Goal: Navigation & Orientation: Find specific page/section

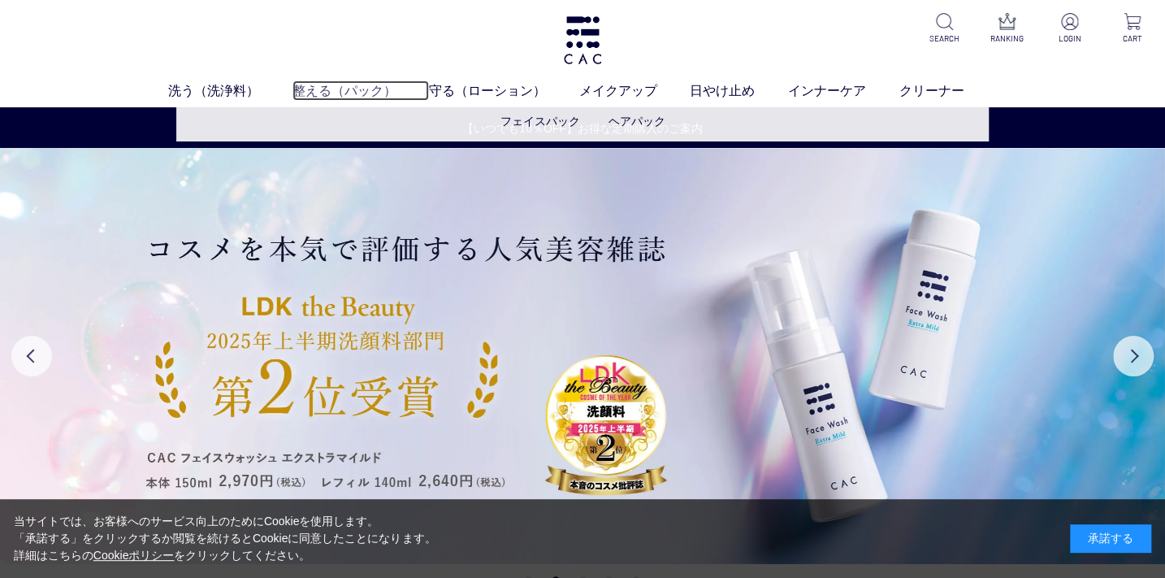
click at [360, 90] on link "整える（パック）" at bounding box center [361, 90] width 137 height 20
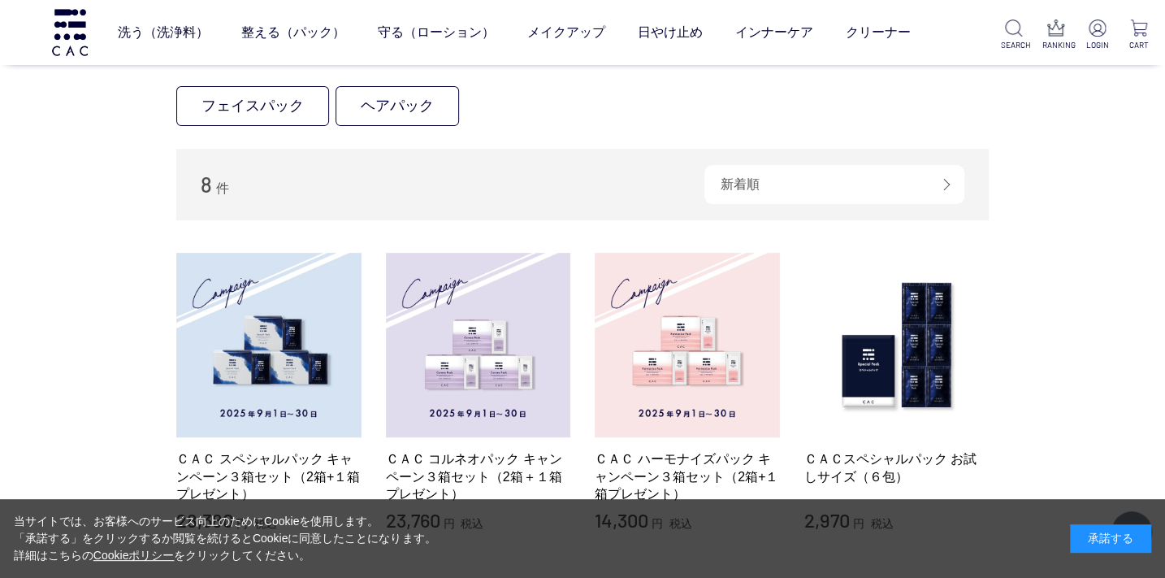
scroll to position [147, 0]
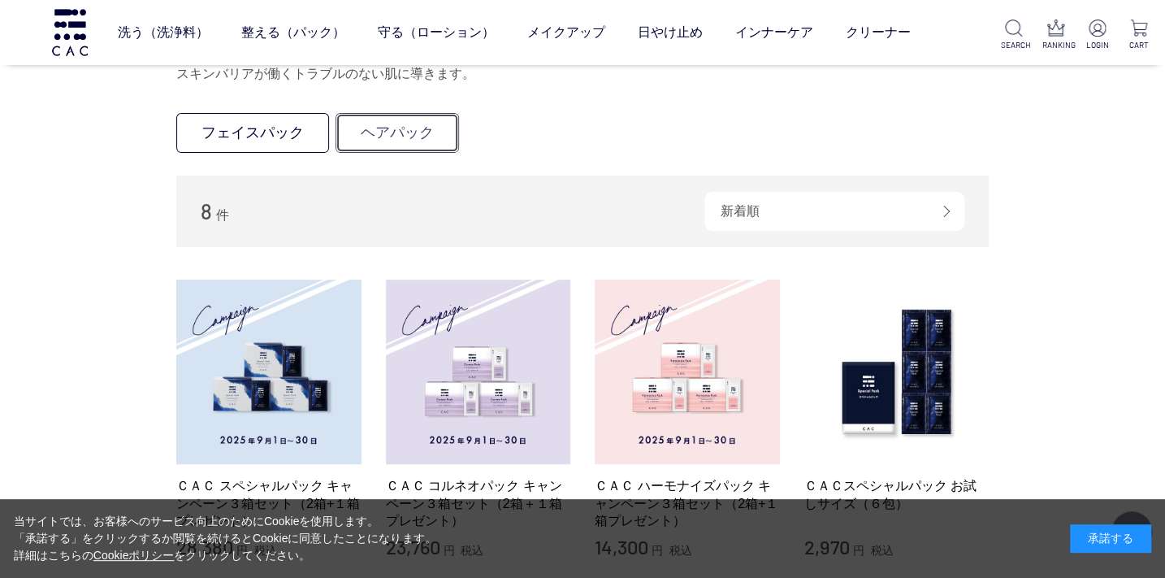
click at [397, 122] on link "ヘアパック" at bounding box center [398, 133] width 124 height 40
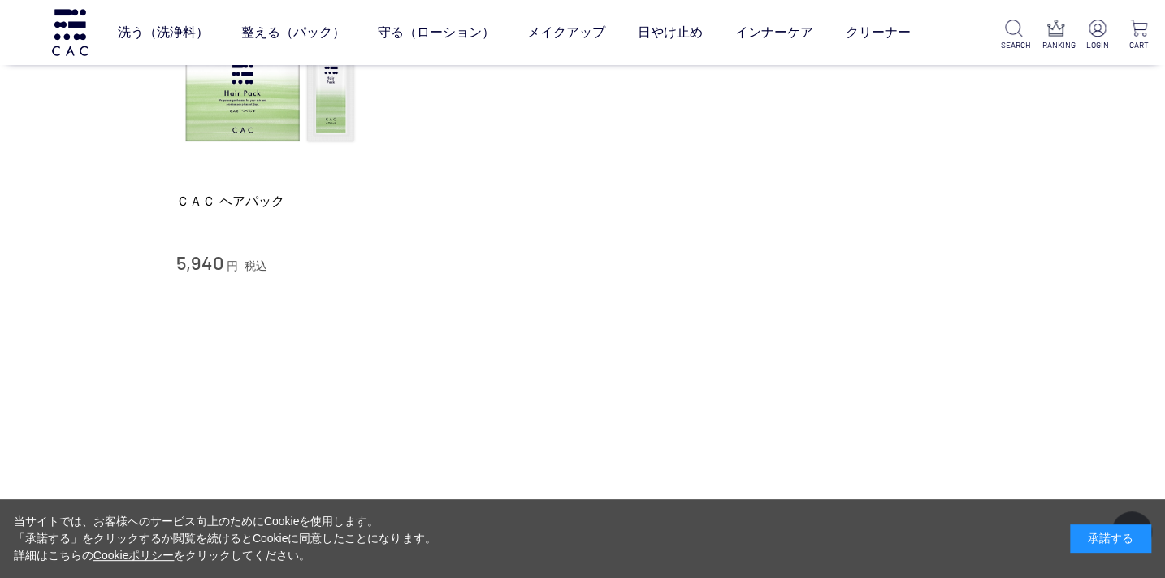
scroll to position [221, 0]
